Goal: Obtain resource: Obtain resource

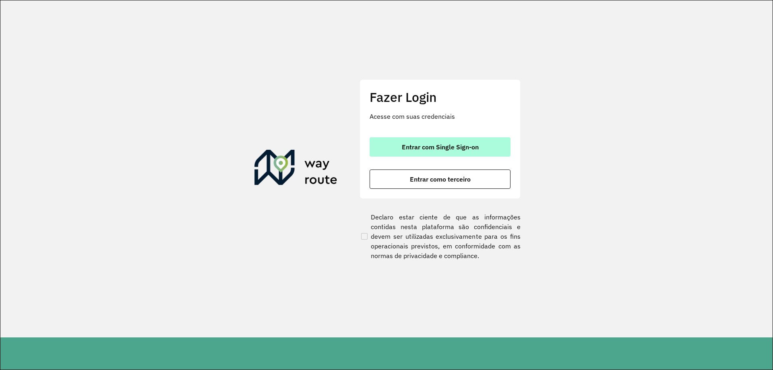
click at [419, 142] on button "Entrar com Single Sign-on" at bounding box center [440, 146] width 141 height 19
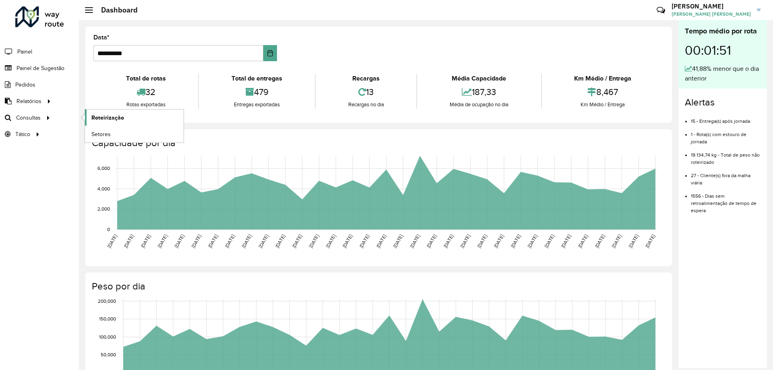
click at [102, 118] on span "Roteirização" at bounding box center [107, 118] width 33 height 8
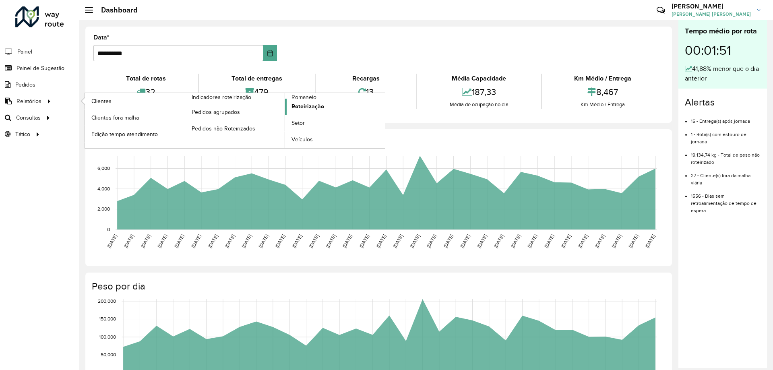
click at [303, 104] on span "Roteirização" at bounding box center [308, 106] width 33 height 8
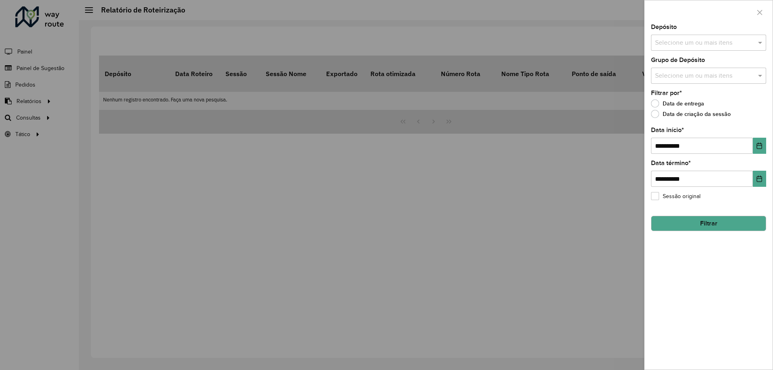
click at [682, 42] on input "text" at bounding box center [704, 43] width 103 height 10
click at [672, 83] on div "CDD [GEOGRAPHIC_DATA]" at bounding box center [709, 83] width 114 height 14
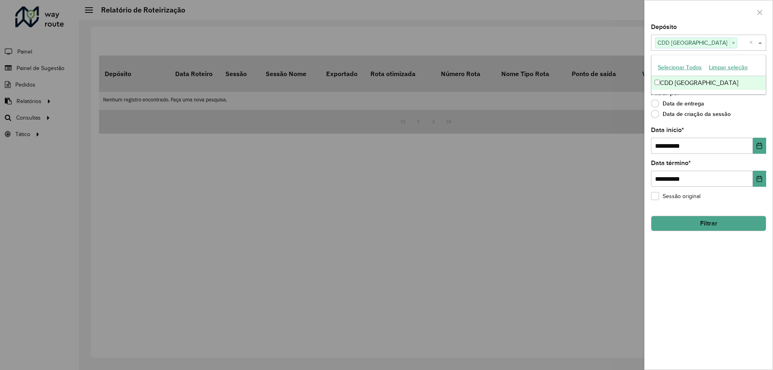
click at [763, 40] on span at bounding box center [762, 43] width 10 height 10
click at [763, 76] on span at bounding box center [762, 76] width 10 height 10
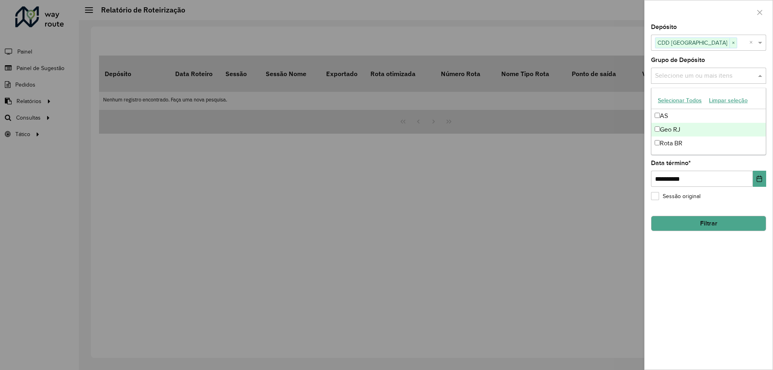
click at [672, 129] on div "Geo RJ" at bounding box center [709, 130] width 114 height 14
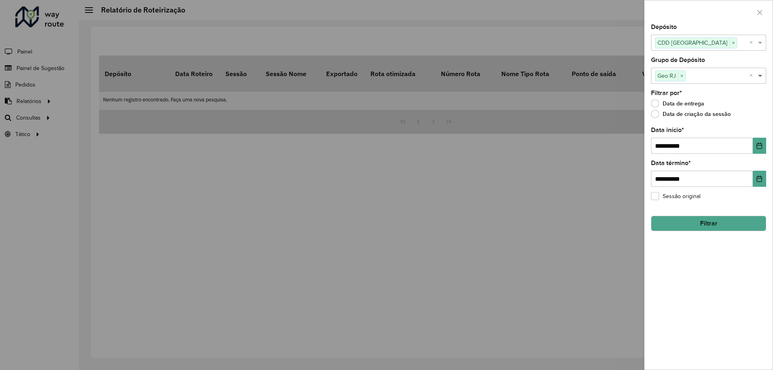
click at [762, 75] on span at bounding box center [762, 76] width 10 height 10
click at [758, 140] on button "Choose Date" at bounding box center [759, 146] width 13 height 16
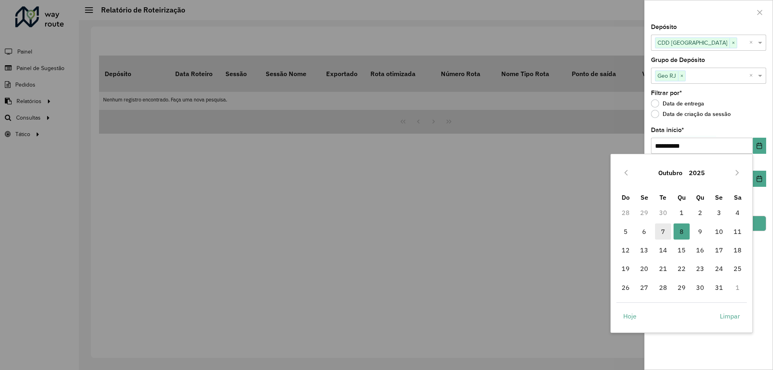
click at [665, 230] on span "7" at bounding box center [663, 232] width 16 height 16
type input "**********"
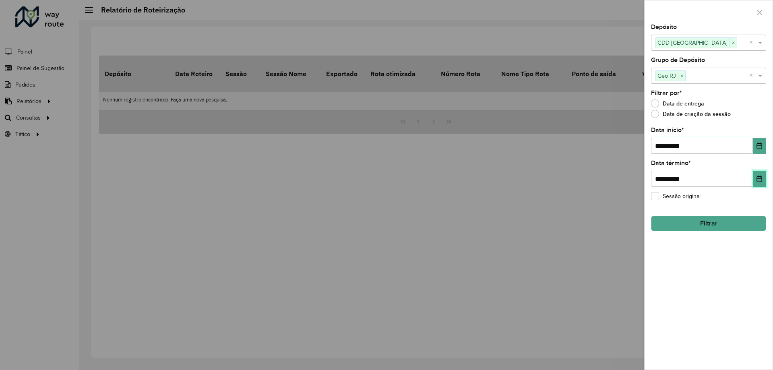
click at [761, 182] on icon "Choose Date" at bounding box center [760, 179] width 6 height 6
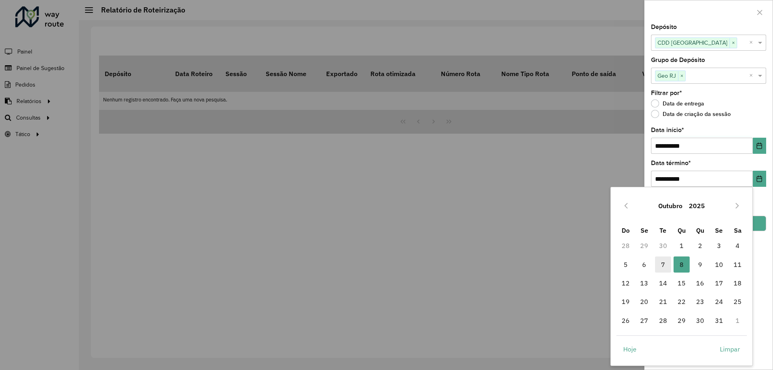
click at [660, 265] on span "7" at bounding box center [663, 265] width 16 height 16
type input "**********"
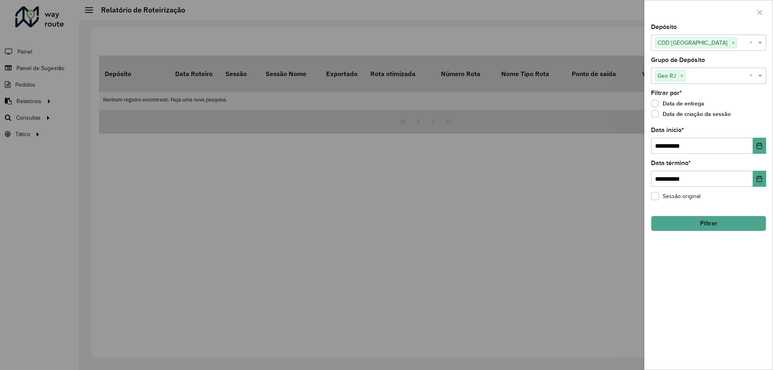
click at [706, 226] on button "Filtrar" at bounding box center [708, 223] width 115 height 15
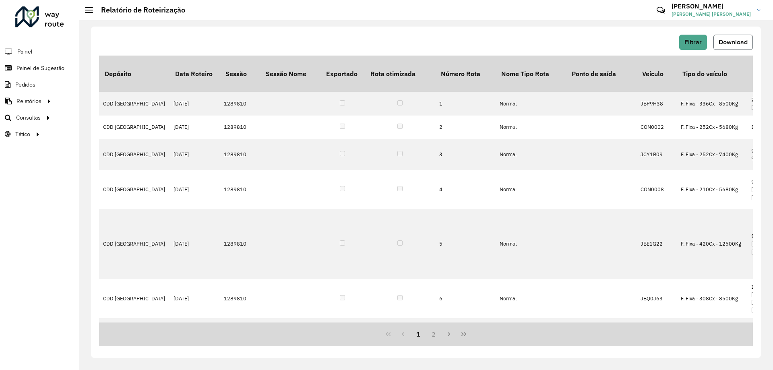
click at [736, 48] on button "Download" at bounding box center [733, 42] width 39 height 15
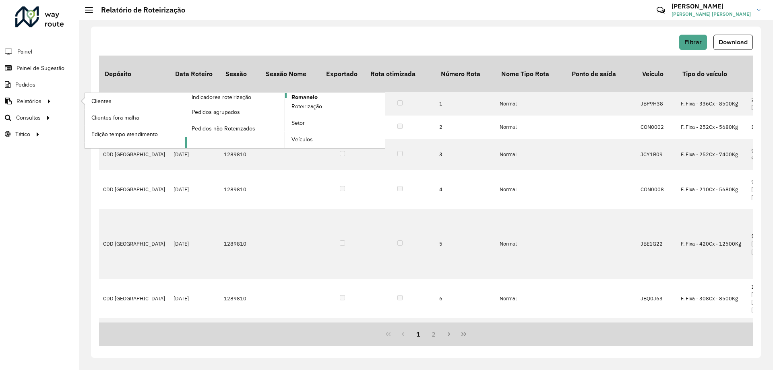
click at [307, 94] on span "Romaneio" at bounding box center [305, 97] width 26 height 8
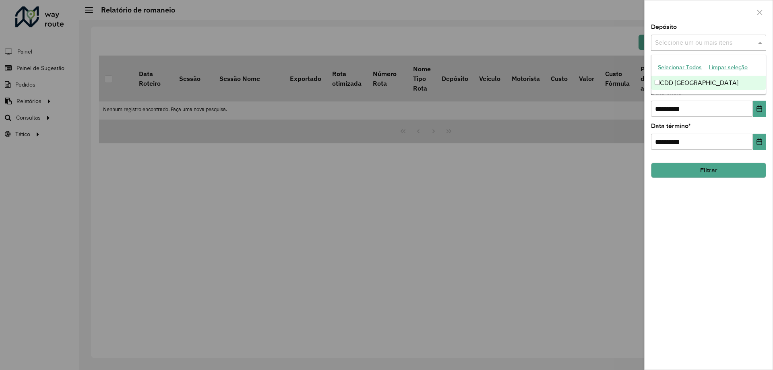
click at [714, 38] on input "text" at bounding box center [704, 43] width 103 height 10
click at [675, 83] on div "CDD [GEOGRAPHIC_DATA]" at bounding box center [709, 83] width 114 height 14
click at [763, 47] on span at bounding box center [762, 43] width 10 height 10
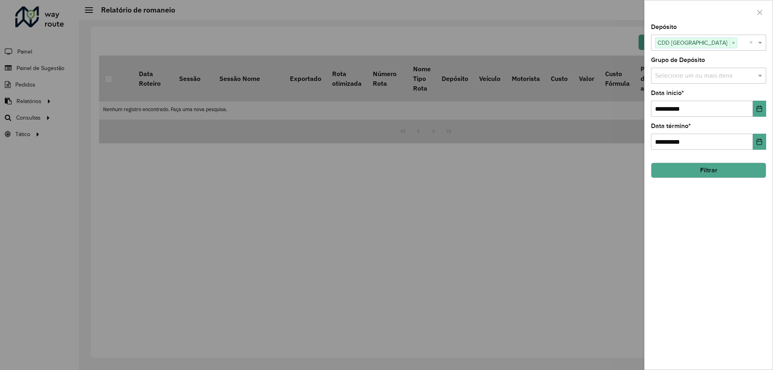
drag, startPoint x: 755, startPoint y: 70, endPoint x: 745, endPoint y: 85, distance: 17.7
click at [755, 72] on div "Selecione um ou mais itens" at bounding box center [708, 76] width 115 height 16
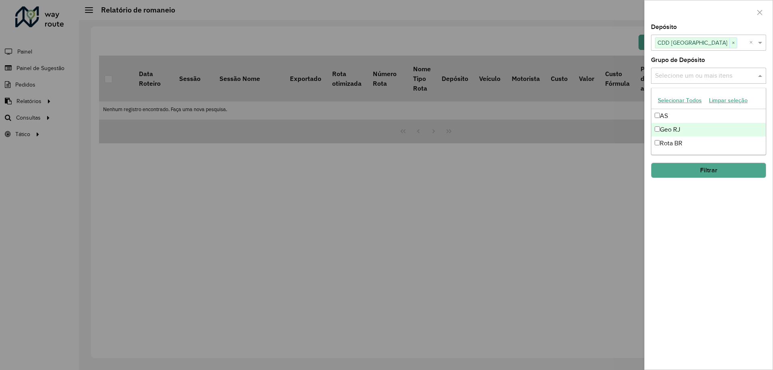
click at [679, 127] on div "Geo RJ" at bounding box center [709, 130] width 114 height 14
click at [757, 75] on span at bounding box center [762, 76] width 10 height 10
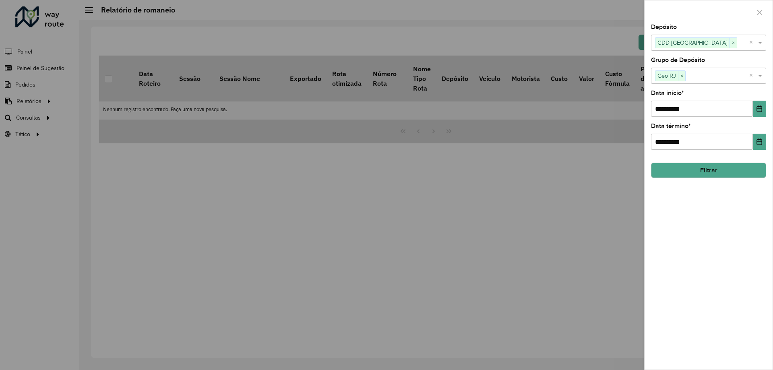
click at [707, 175] on button "Filtrar" at bounding box center [708, 170] width 115 height 15
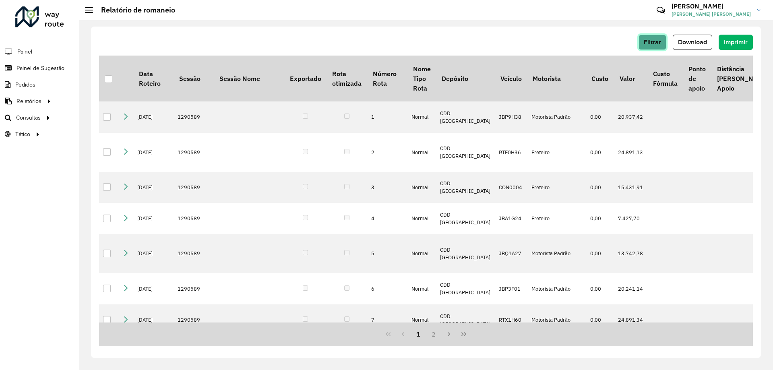
click at [657, 39] on span "Filtrar" at bounding box center [652, 42] width 17 height 7
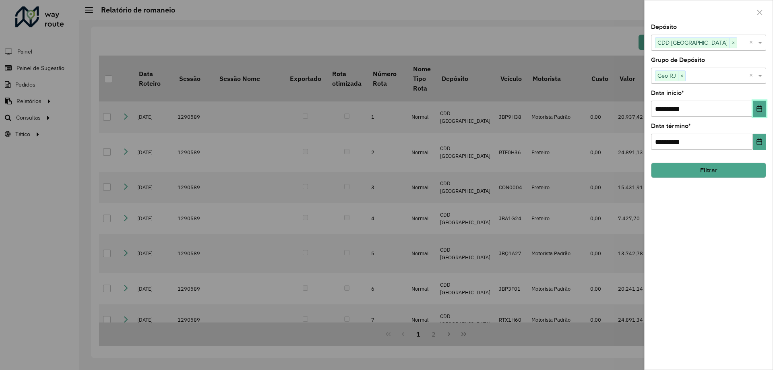
click at [762, 108] on icon "Choose Date" at bounding box center [760, 109] width 6 height 6
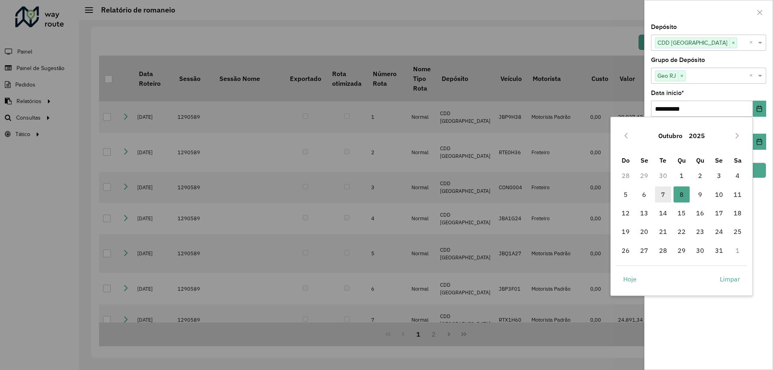
click at [663, 195] on span "7" at bounding box center [663, 195] width 16 height 16
type input "**********"
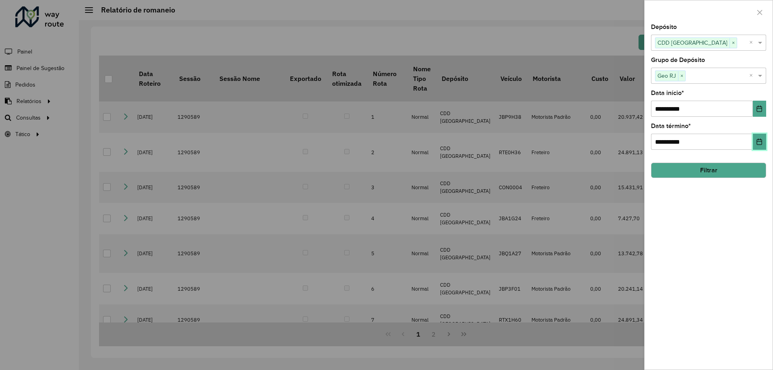
click at [763, 141] on icon "Choose Date" at bounding box center [760, 142] width 6 height 6
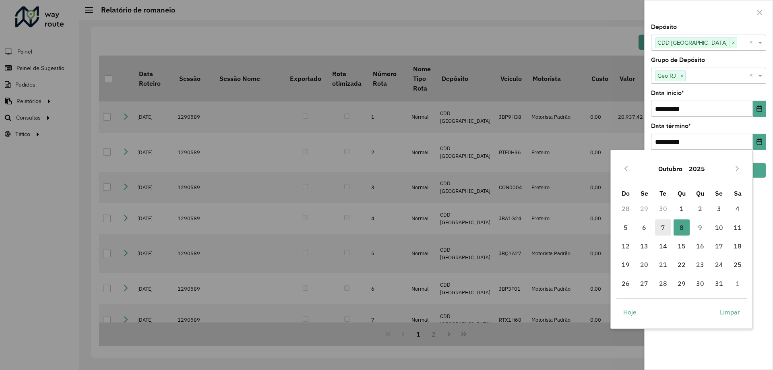
click at [669, 227] on span "7" at bounding box center [663, 228] width 16 height 16
type input "**********"
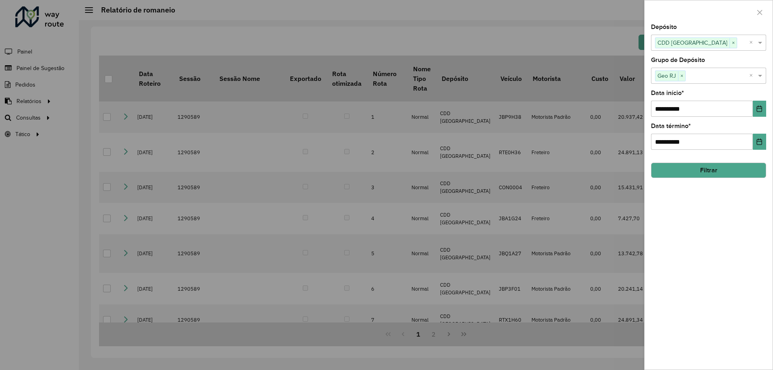
click at [696, 170] on button "Filtrar" at bounding box center [708, 170] width 115 height 15
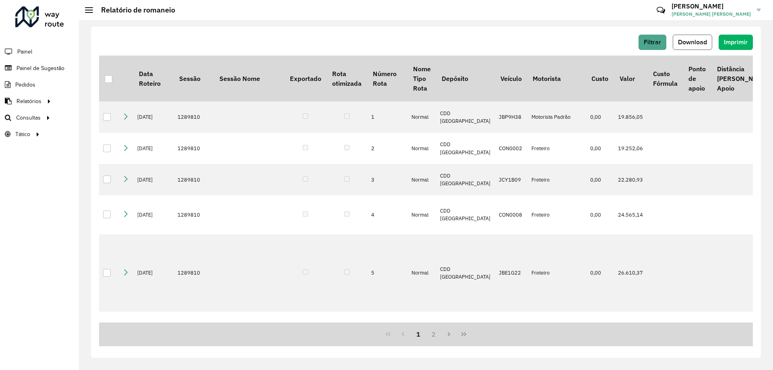
click at [701, 41] on span "Download" at bounding box center [692, 42] width 29 height 7
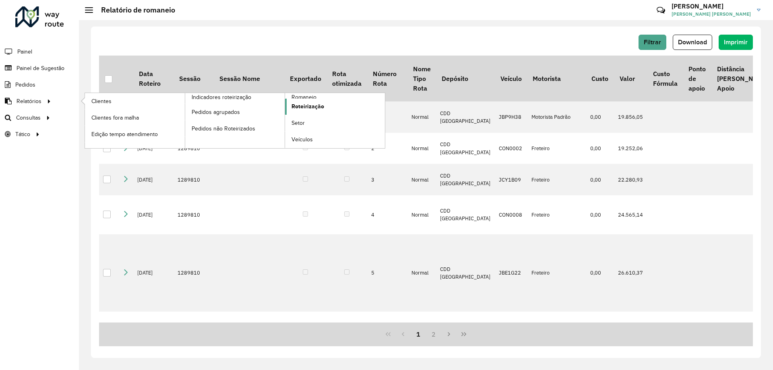
click at [308, 103] on span "Roteirização" at bounding box center [308, 106] width 33 height 8
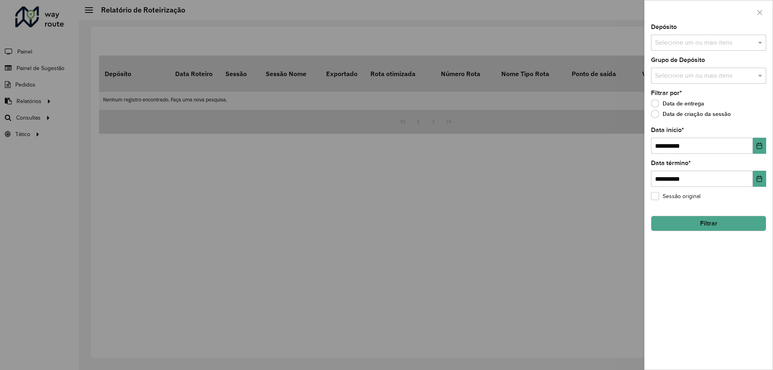
click at [299, 108] on div at bounding box center [386, 185] width 773 height 370
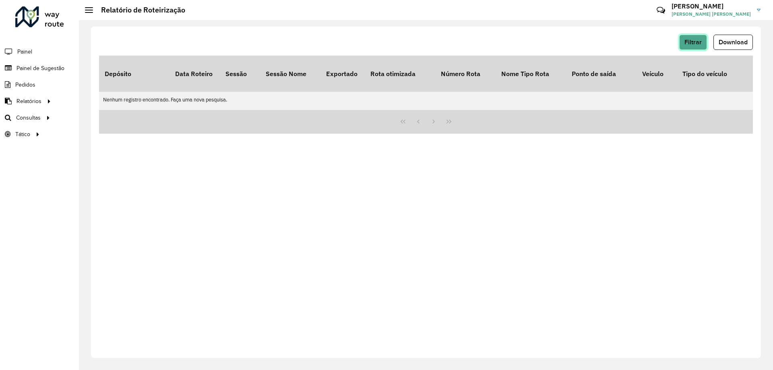
click at [699, 42] on span "Filtrar" at bounding box center [693, 42] width 17 height 7
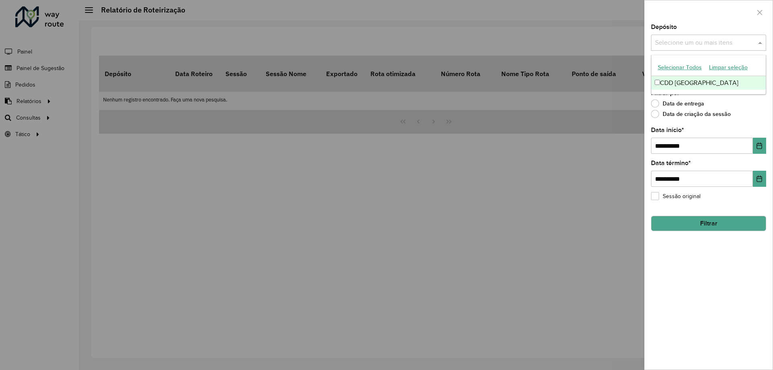
click at [683, 43] on input "text" at bounding box center [704, 43] width 103 height 10
click at [674, 81] on div "CDD [GEOGRAPHIC_DATA]" at bounding box center [709, 83] width 114 height 14
click at [760, 40] on span at bounding box center [762, 43] width 10 height 10
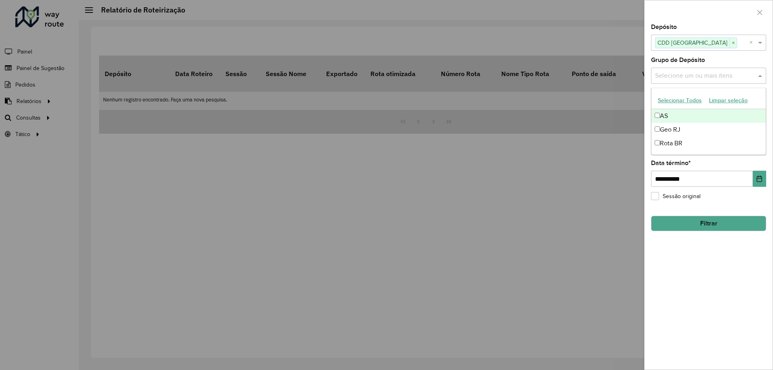
click at [666, 78] on input "text" at bounding box center [704, 76] width 103 height 10
drag, startPoint x: 670, startPoint y: 123, endPoint x: 674, endPoint y: 133, distance: 10.5
click at [670, 123] on div "Geo RJ" at bounding box center [709, 130] width 114 height 14
click at [704, 230] on button "Filtrar" at bounding box center [708, 223] width 115 height 15
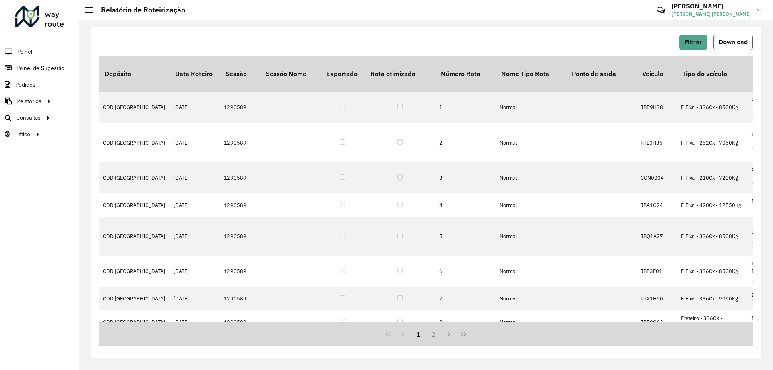
click at [740, 39] on span "Download" at bounding box center [733, 42] width 29 height 7
click at [500, 329] on div "1 2" at bounding box center [426, 335] width 654 height 24
